Goal: Task Accomplishment & Management: Use online tool/utility

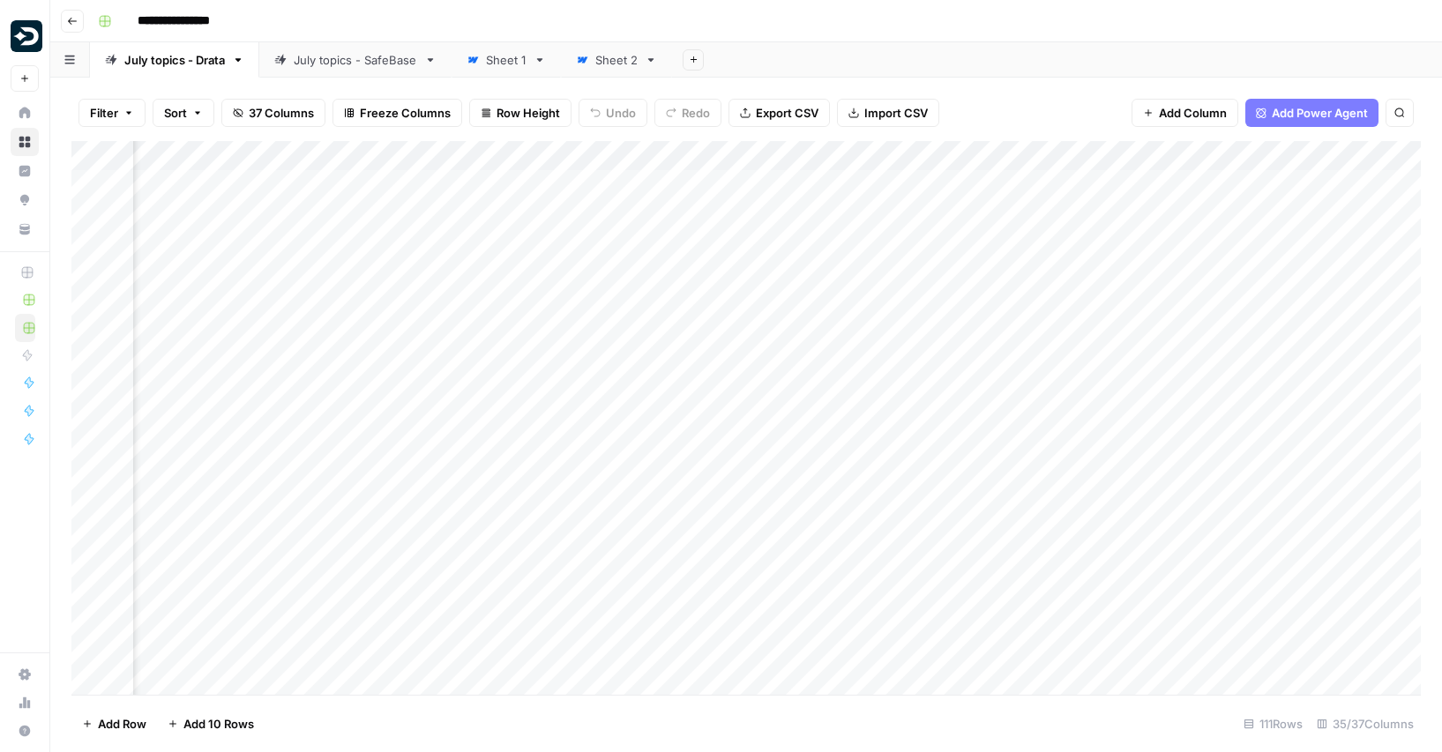
scroll to position [0, 3590]
click at [465, 746] on footer "Add Row Add 10 Rows [STREET_ADDRESS]" at bounding box center [745, 723] width 1349 height 57
click at [628, 550] on div "Add Column" at bounding box center [745, 418] width 1349 height 554
click at [685, 599] on div "Add Column" at bounding box center [745, 418] width 1349 height 554
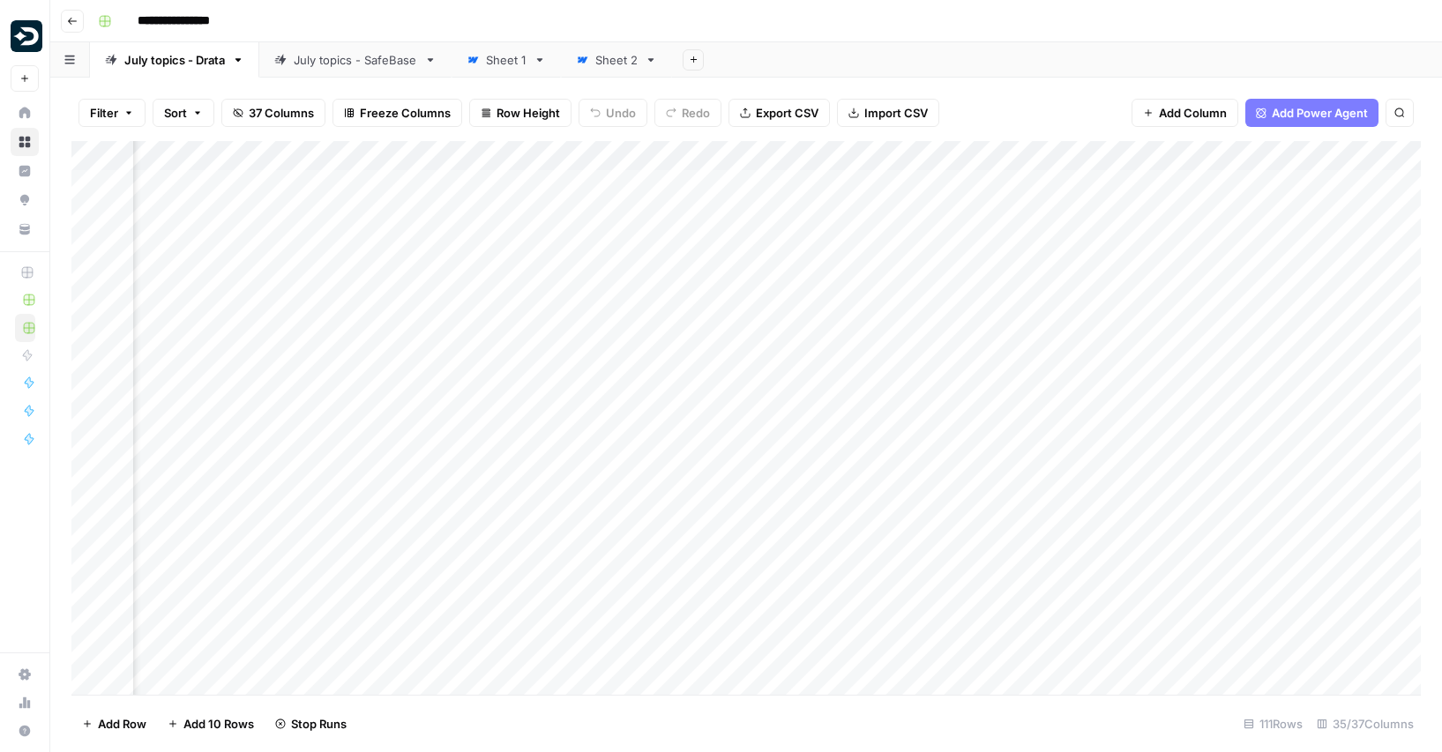
click at [686, 644] on div "Add Column" at bounding box center [745, 418] width 1349 height 554
click at [614, 479] on div "Add Column" at bounding box center [745, 418] width 1349 height 554
click at [619, 519] on div "Add Column" at bounding box center [745, 418] width 1349 height 554
click at [615, 570] on div "Add Column" at bounding box center [745, 418] width 1349 height 554
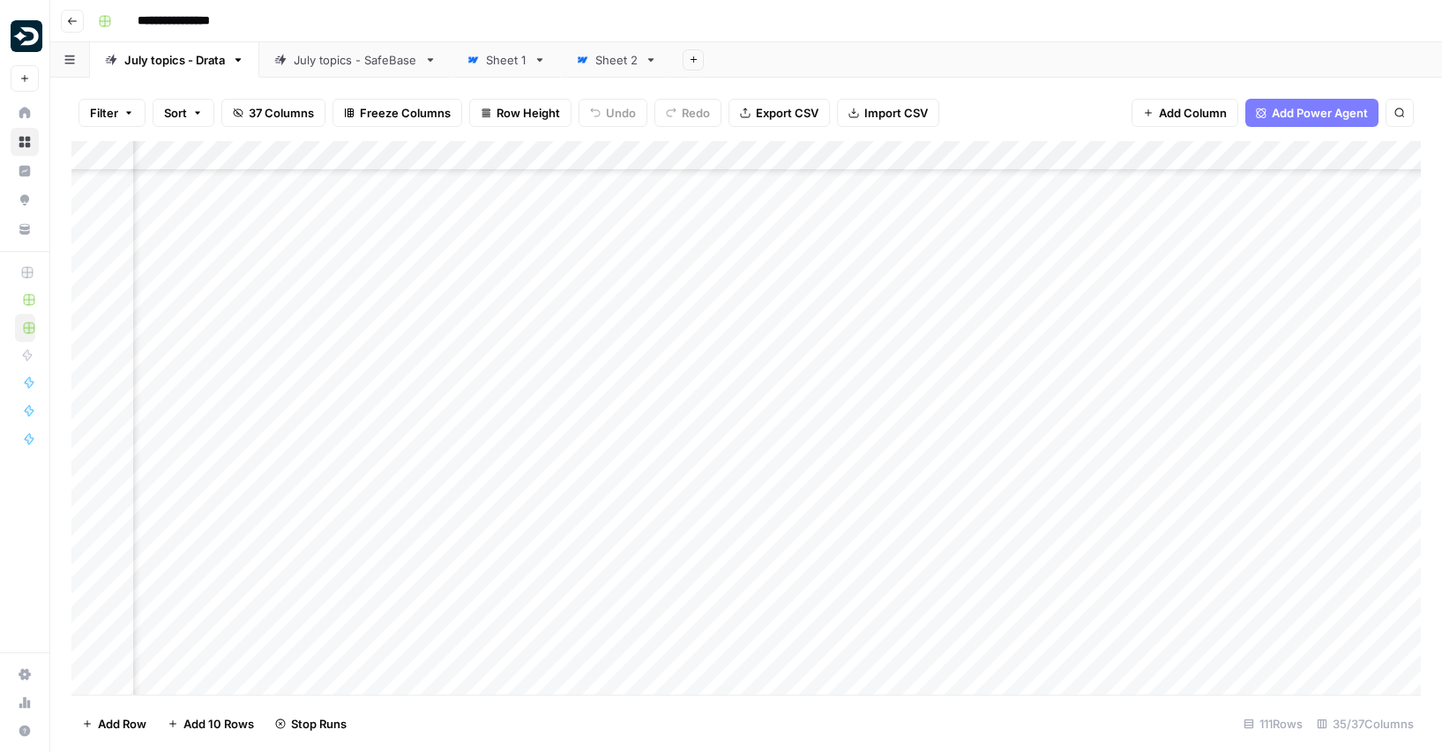
click at [620, 616] on div "Add Column" at bounding box center [745, 418] width 1349 height 554
click at [621, 594] on div "Add Column" at bounding box center [745, 418] width 1349 height 554
click at [506, 529] on div "Add Column" at bounding box center [745, 418] width 1349 height 554
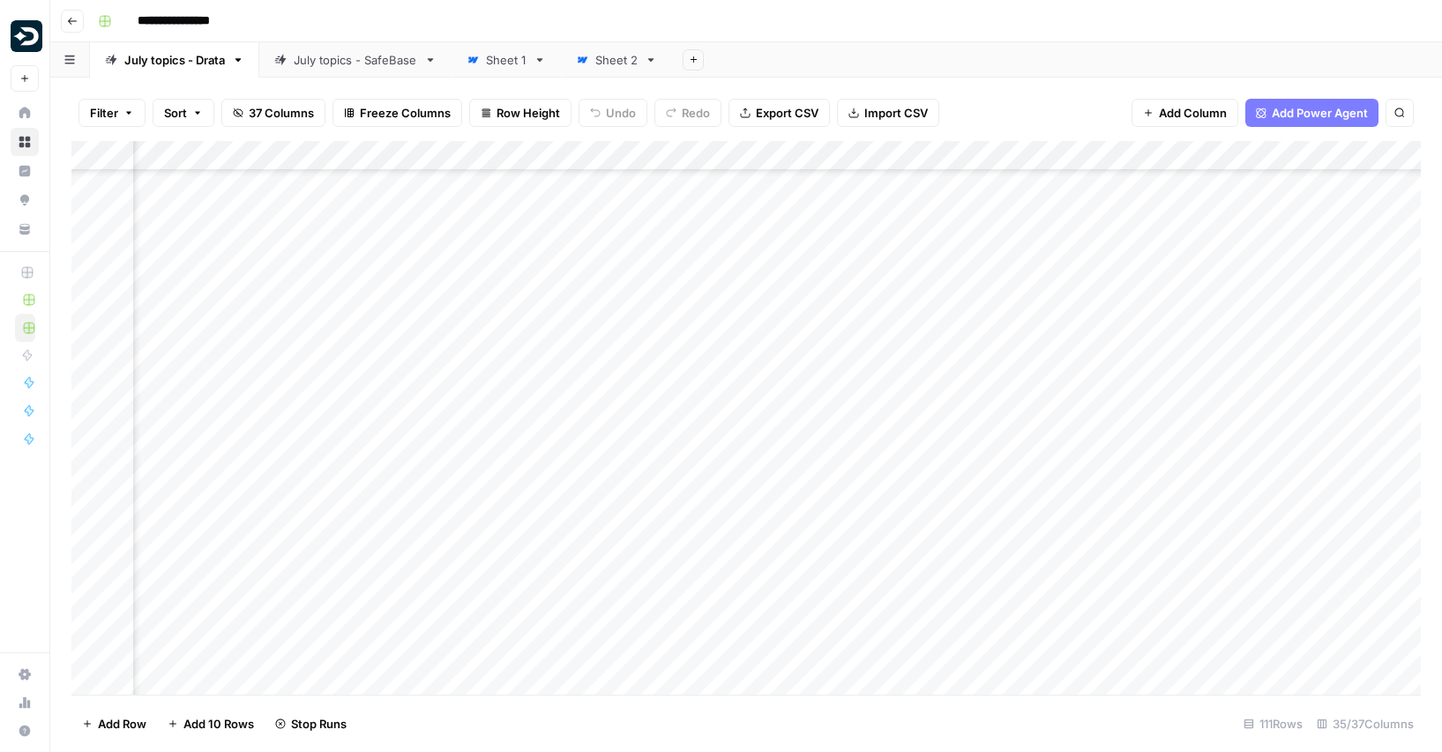
click at [511, 581] on div "Add Column" at bounding box center [745, 418] width 1349 height 554
click at [508, 625] on div "Add Column" at bounding box center [745, 418] width 1349 height 554
click at [508, 603] on div "Add Column" at bounding box center [745, 418] width 1349 height 554
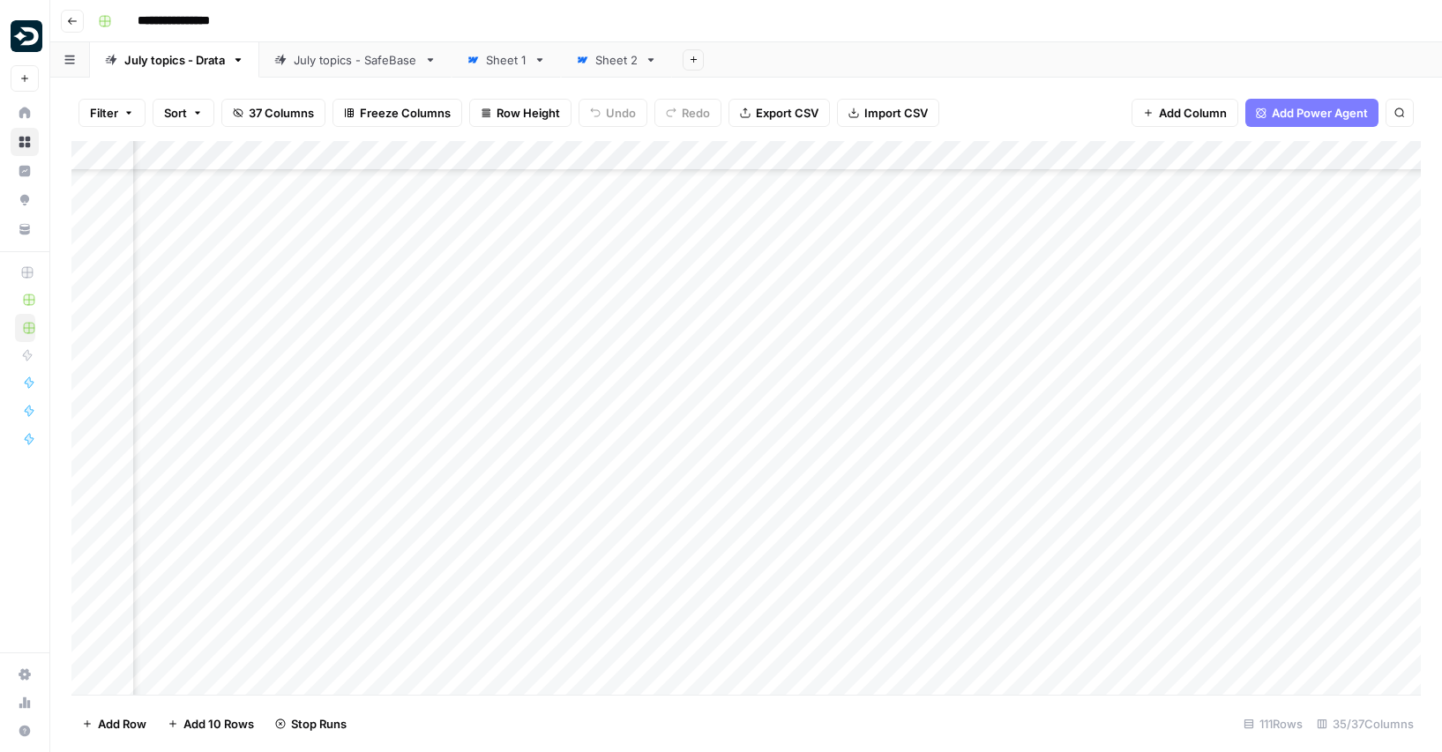
click at [646, 436] on div "Add Column" at bounding box center [745, 418] width 1349 height 554
click at [657, 486] on div "Add Column" at bounding box center [745, 418] width 1349 height 554
click at [659, 366] on div "Add Column" at bounding box center [745, 418] width 1349 height 554
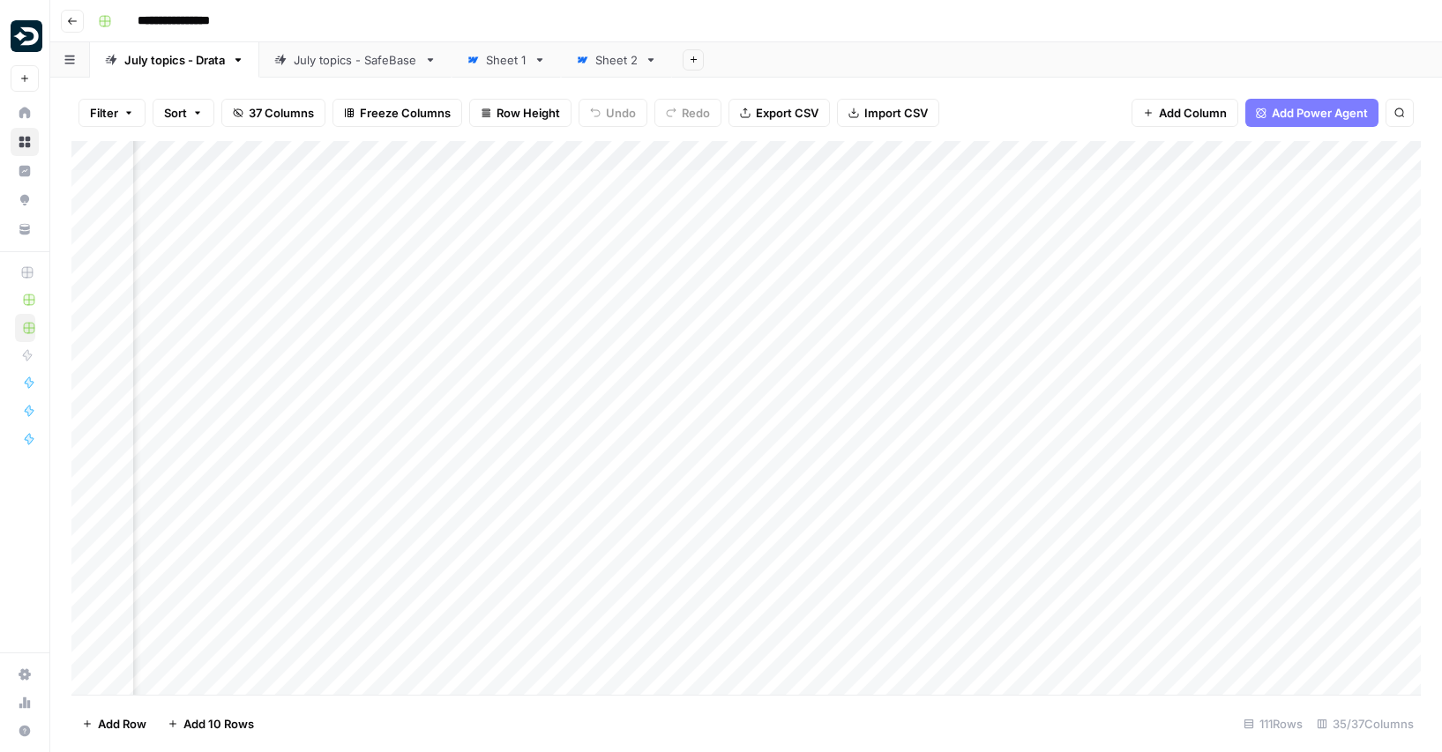
click at [531, 456] on div "Add Column" at bounding box center [745, 418] width 1349 height 554
click at [928, 529] on div "Add Column" at bounding box center [745, 418] width 1349 height 554
click at [273, 534] on div "Add Column" at bounding box center [745, 418] width 1349 height 554
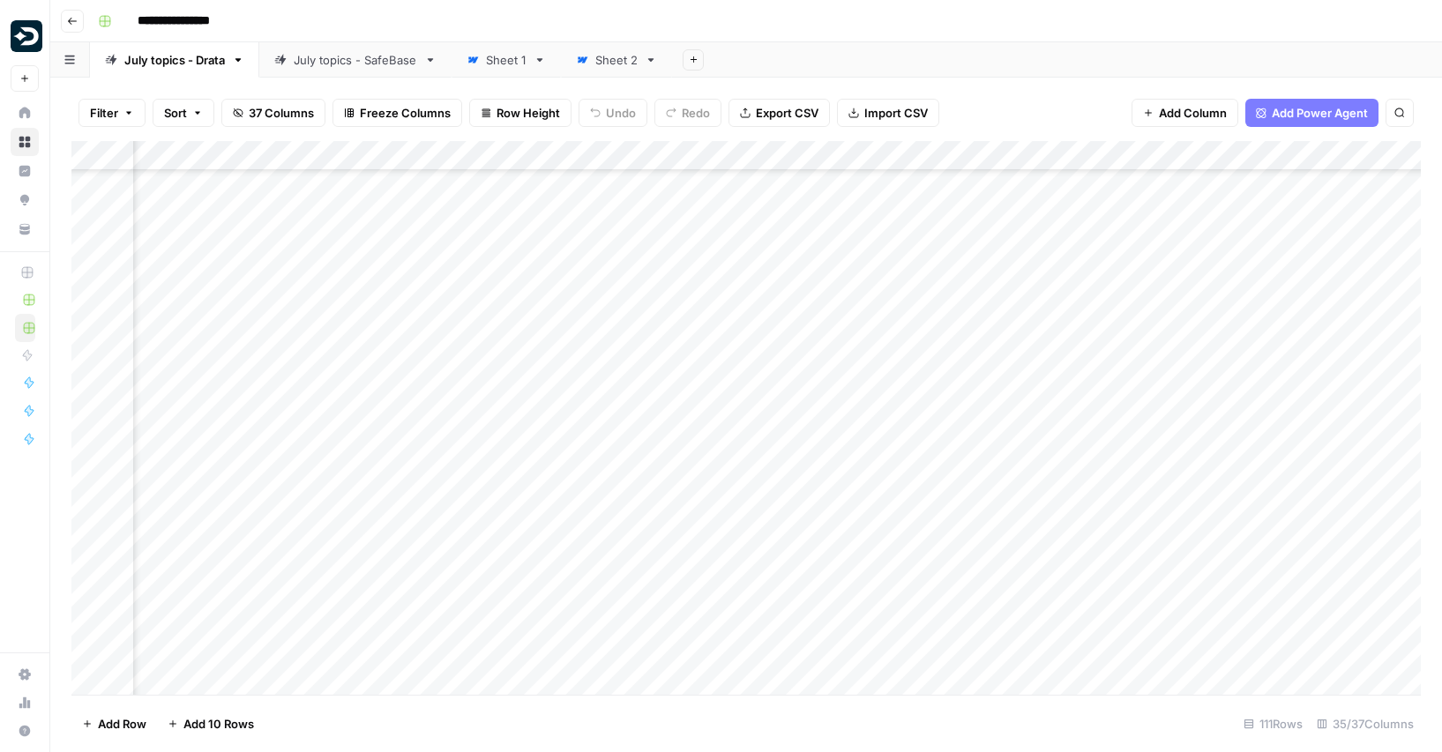
click at [724, 517] on div "Add Column" at bounding box center [745, 418] width 1349 height 554
click at [705, 560] on div "Add Column" at bounding box center [745, 418] width 1349 height 554
click at [273, 566] on div "Add Column" at bounding box center [745, 418] width 1349 height 554
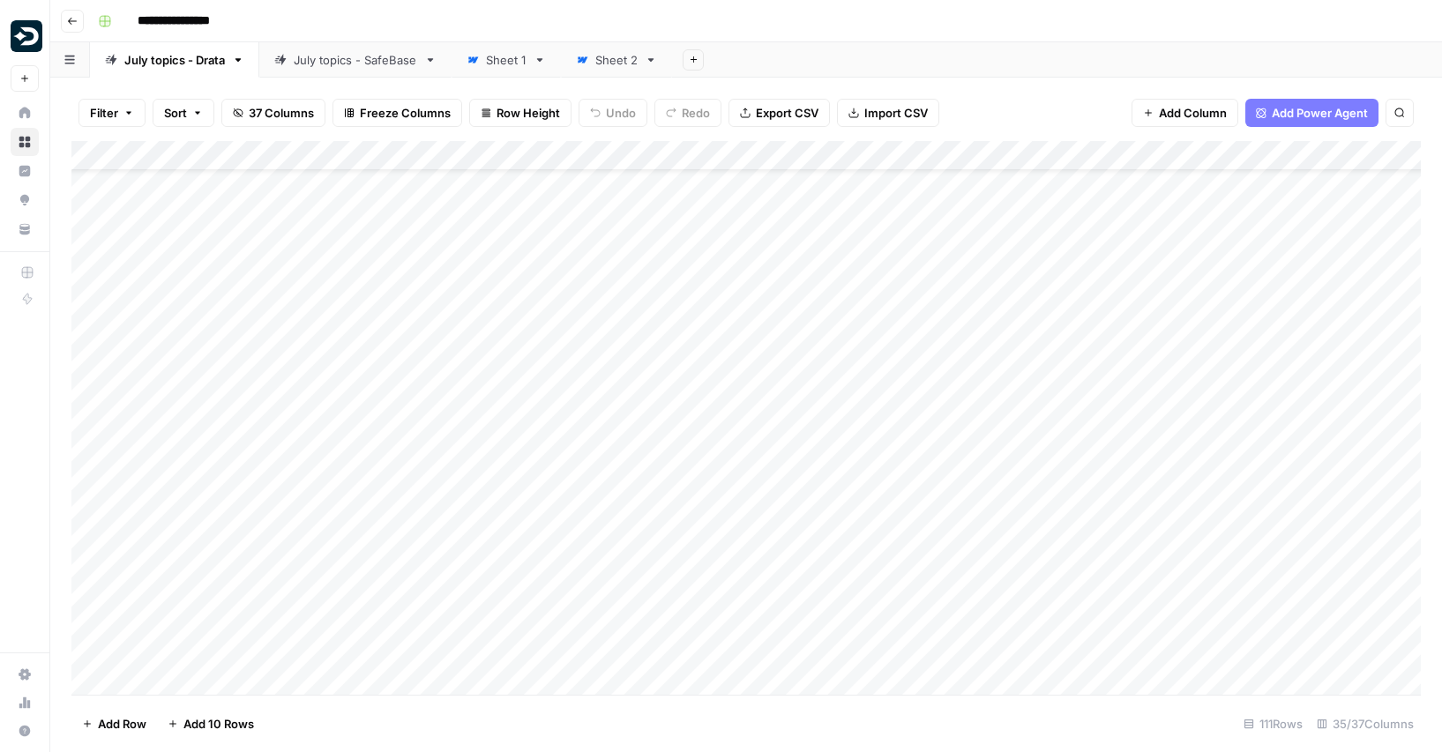
click at [930, 560] on div "Add Column" at bounding box center [745, 418] width 1349 height 554
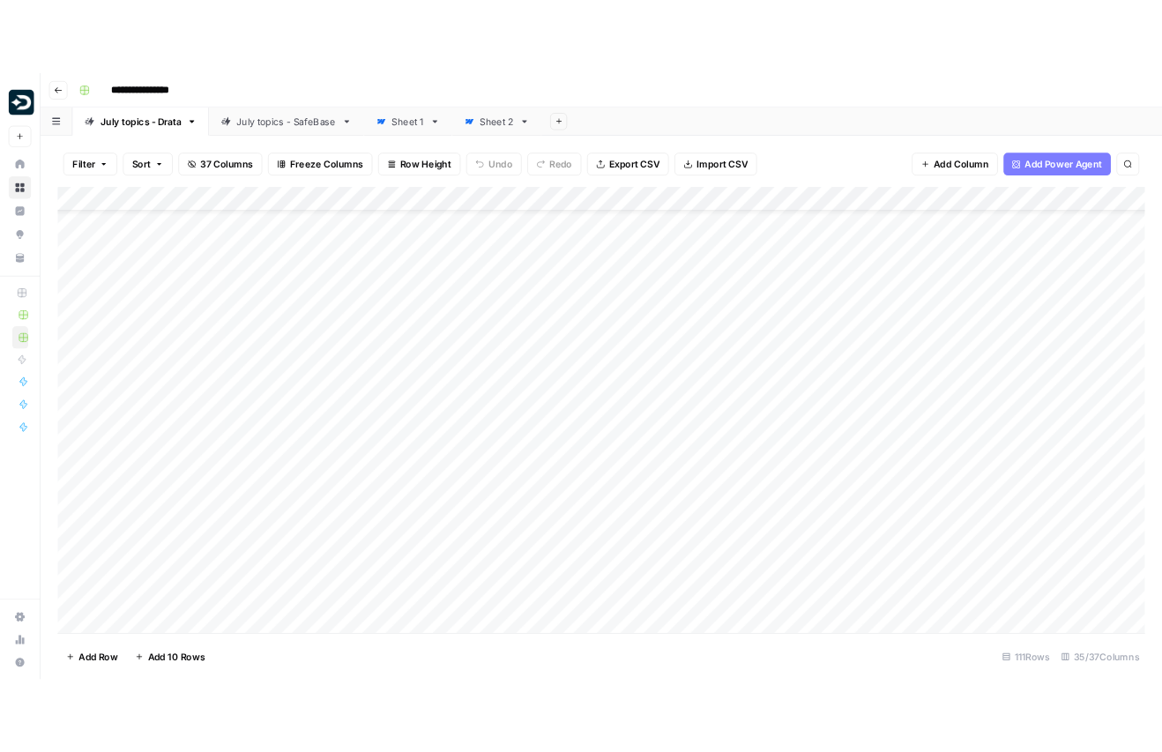
scroll to position [0, 0]
